Goal: Complete application form

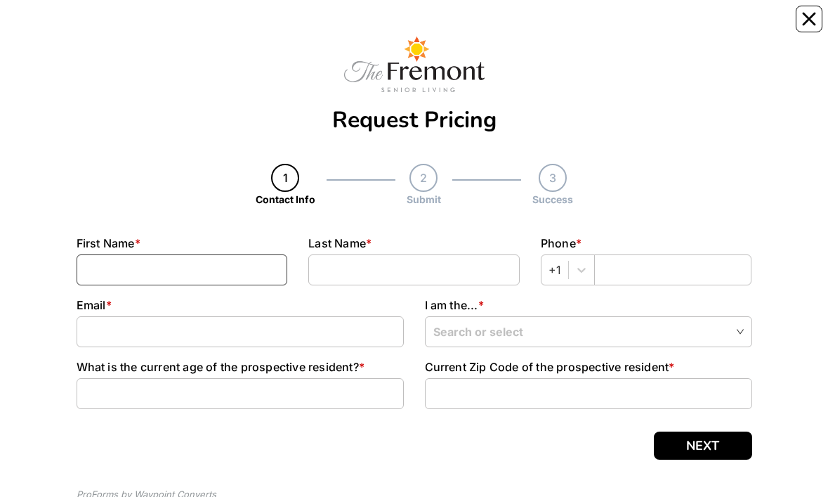
click at [244, 27] on input at bounding box center [182, 269] width 211 height 31
type input "[PERSON_NAME]"
type input "4175555555"
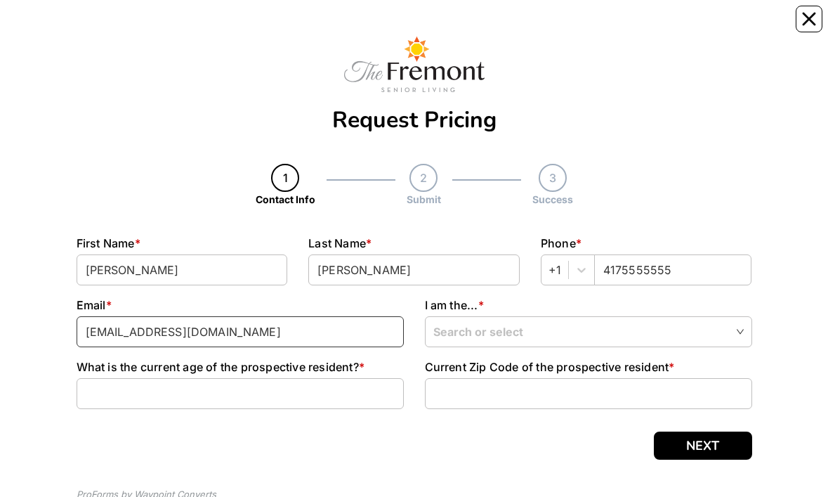
type input "[EMAIL_ADDRESS][DOMAIN_NAME]"
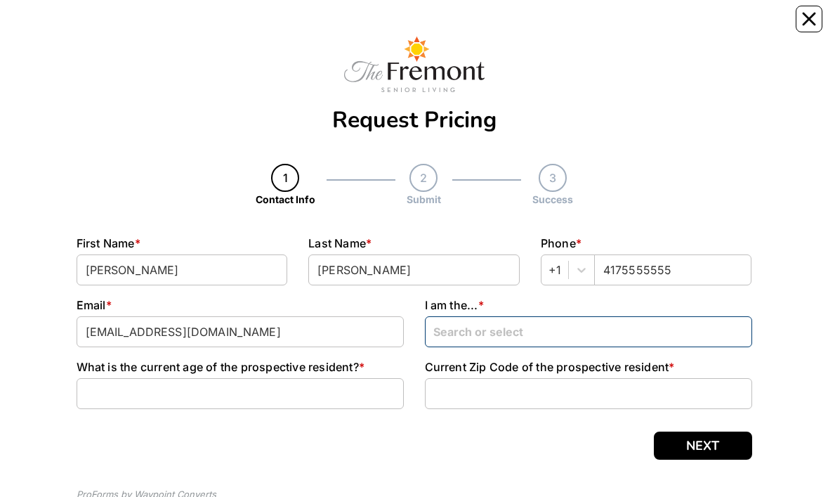
click at [506, 27] on input "search" at bounding box center [588, 331] width 311 height 28
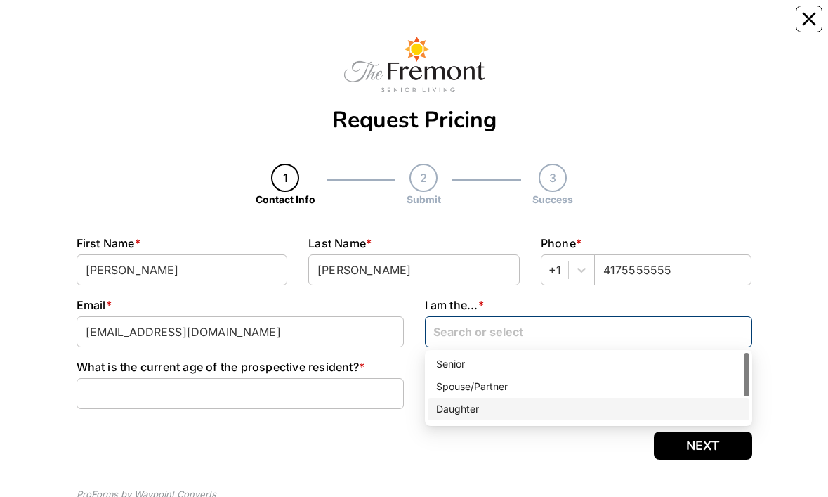
click at [488, 27] on div "Daughter" at bounding box center [588, 408] width 305 height 15
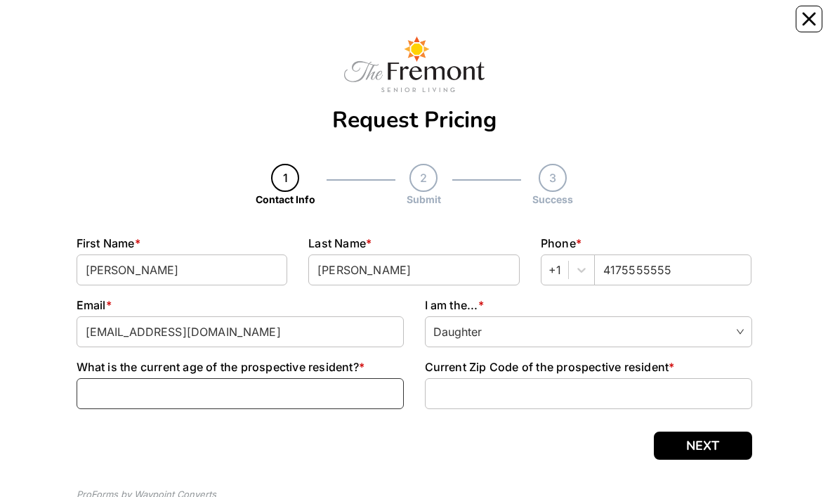
click at [252, 27] on input at bounding box center [240, 393] width 327 height 31
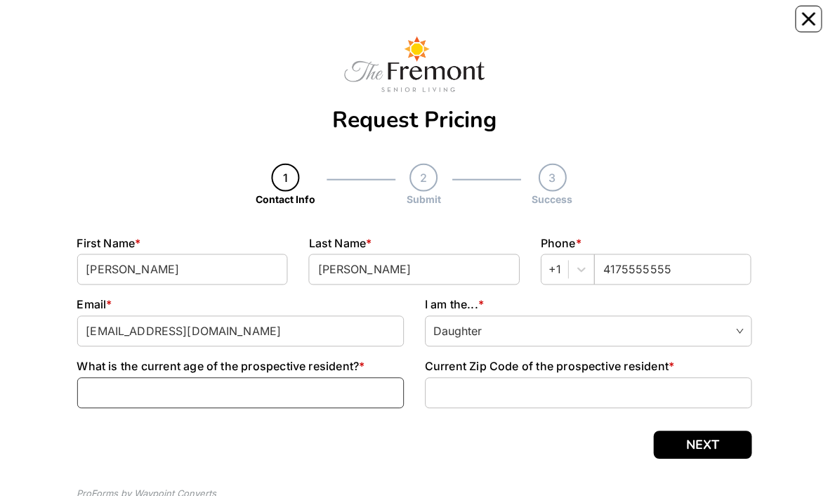
scroll to position [52, 0]
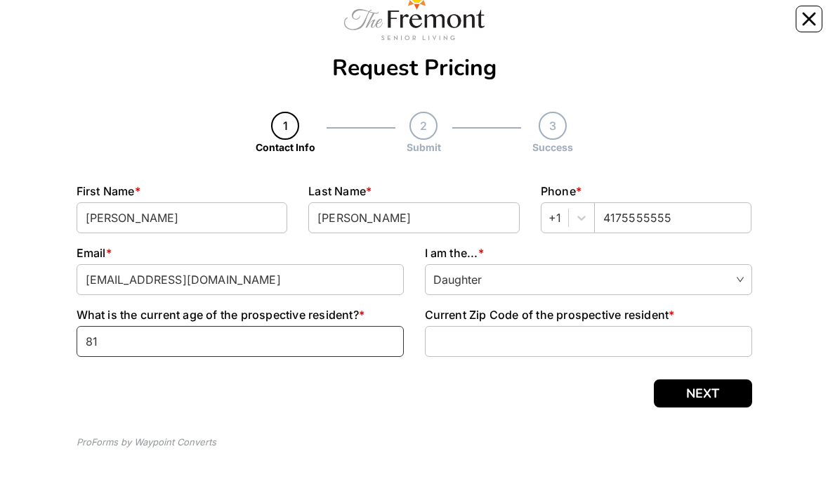
type input "81"
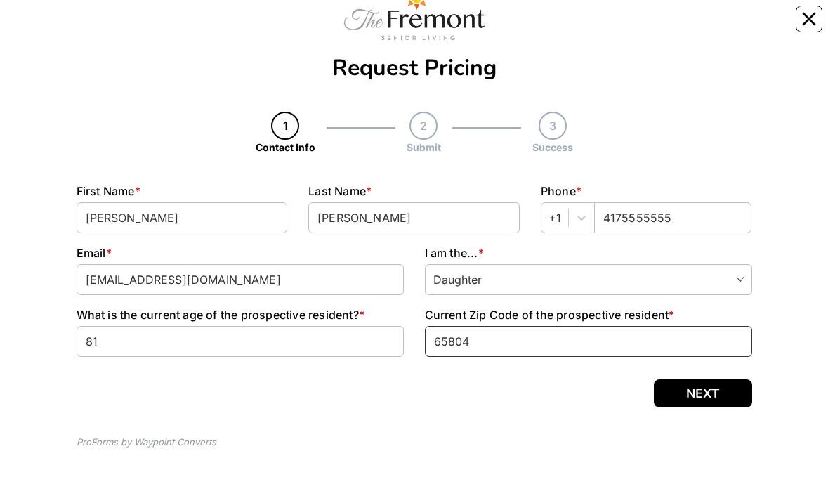
type input "65804"
click at [709, 27] on button "NEXT" at bounding box center [703, 393] width 98 height 28
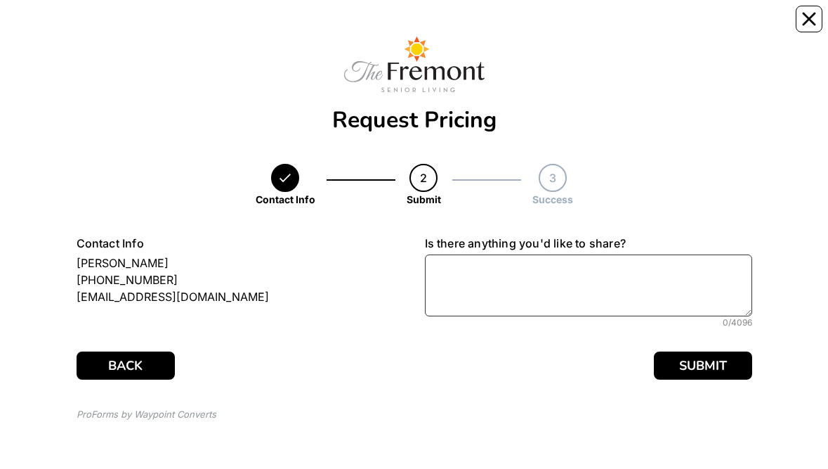
click at [517, 27] on textarea at bounding box center [588, 285] width 327 height 62
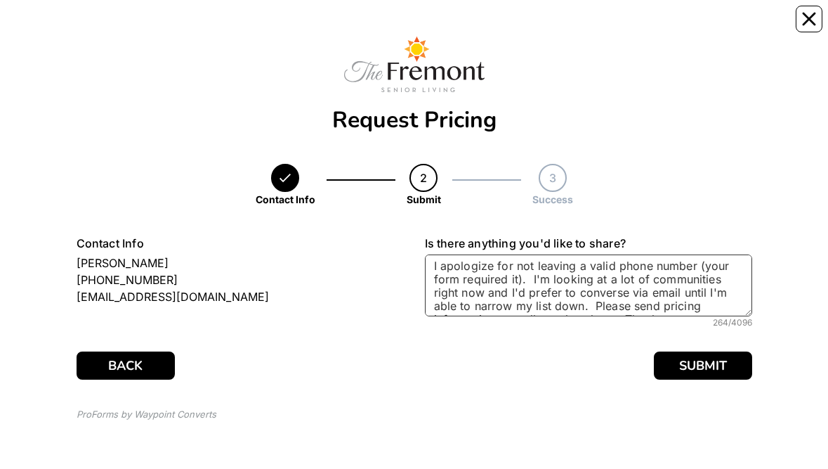
drag, startPoint x: 691, startPoint y: 311, endPoint x: 405, endPoint y: 229, distance: 297.3
click at [405, 27] on div "Request Pricing Contact Info 2 Submit 3 Success Submit Step 2 \ 3 Contact Info …" at bounding box center [415, 234] width 676 height 440
type textarea "I apologize for not leaving a valid phone number (your form required it). I'm l…"
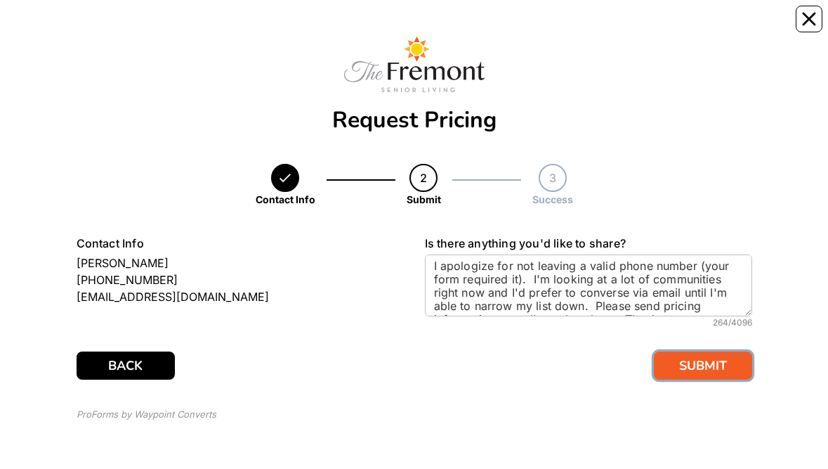
click at [710, 27] on button "SUBMIT" at bounding box center [703, 365] width 98 height 28
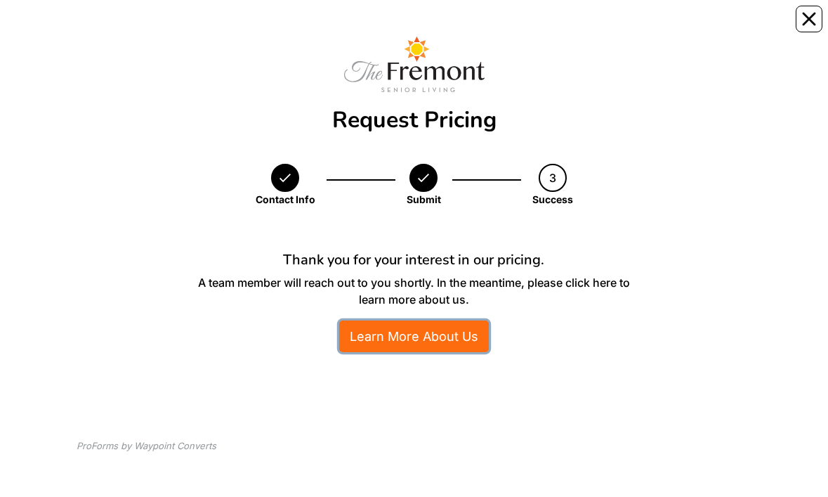
click at [438, 27] on link "Learn More About Us" at bounding box center [414, 336] width 150 height 32
